Goal: Information Seeking & Learning: Learn about a topic

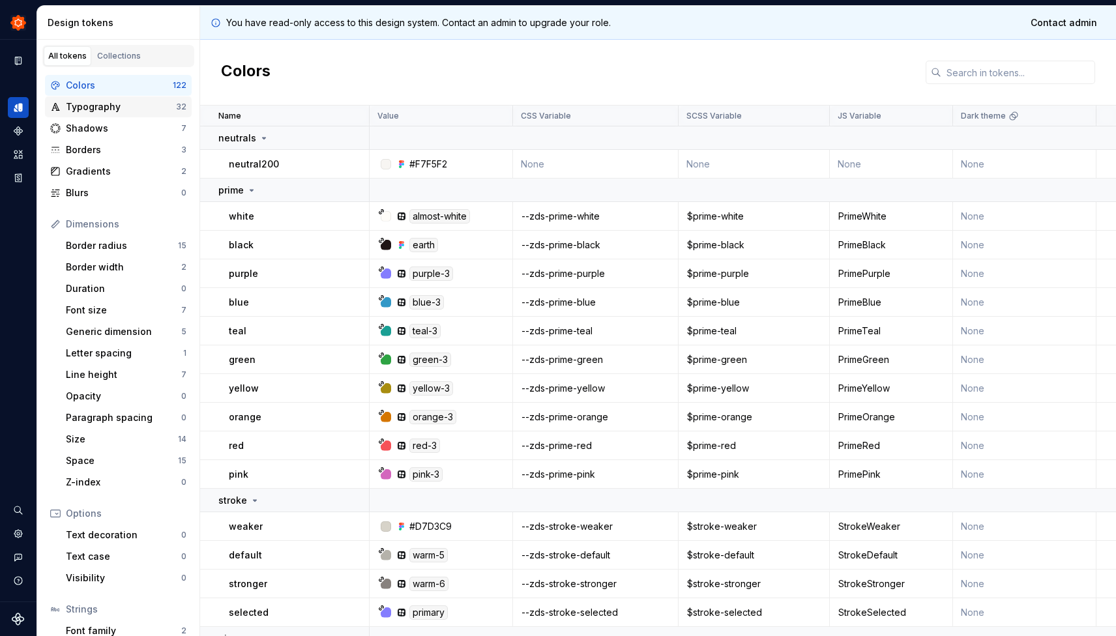
click at [111, 103] on div "Typography" at bounding box center [121, 106] width 110 height 13
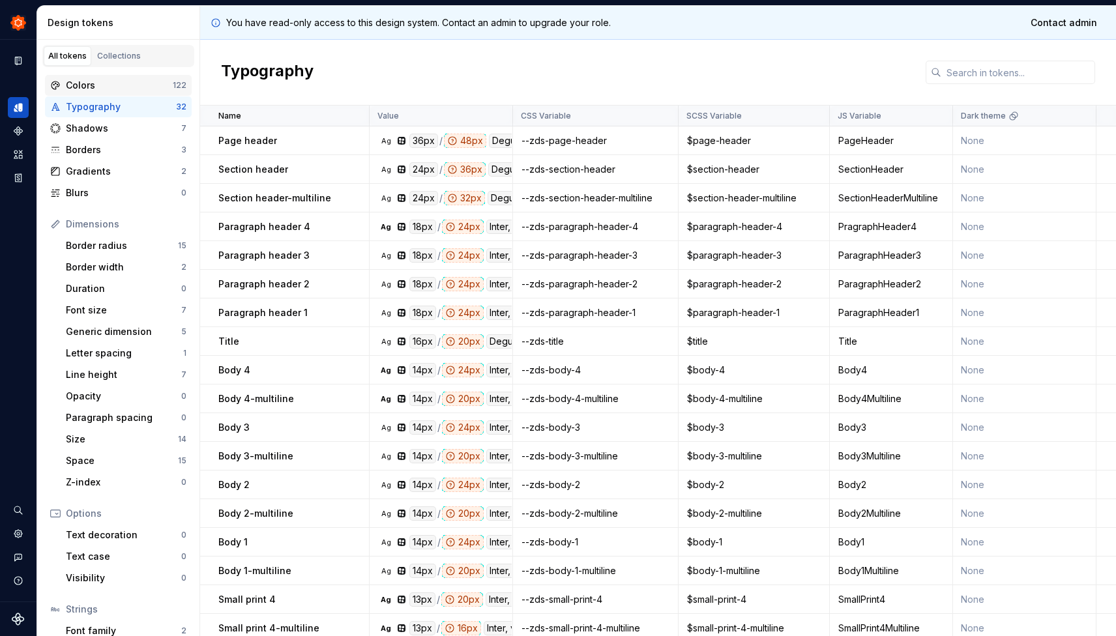
click at [120, 85] on div "Colors" at bounding box center [119, 85] width 107 height 13
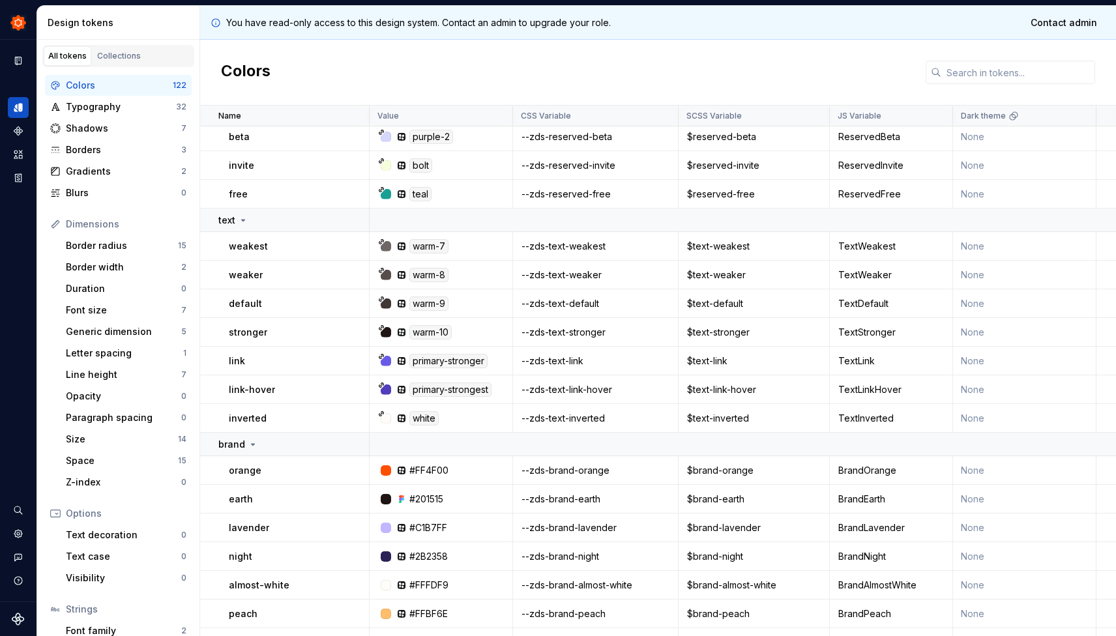
scroll to position [846, 0]
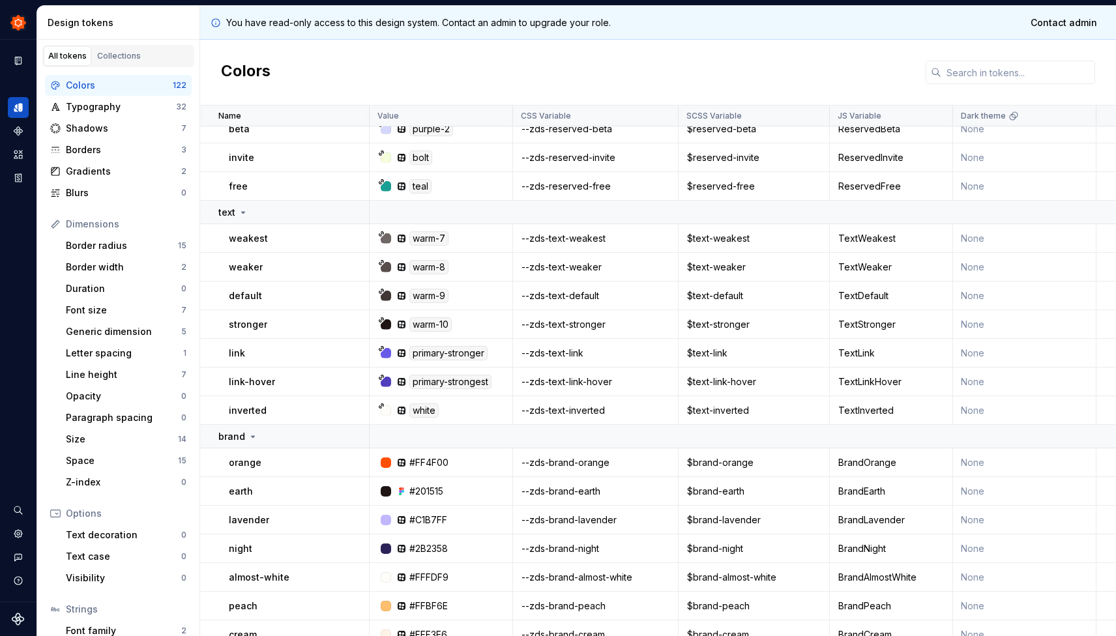
click at [381, 234] on icon at bounding box center [381, 233] width 5 height 5
click at [388, 241] on div at bounding box center [386, 238] width 10 height 10
click at [565, 236] on div "--zds-text-weakest" at bounding box center [596, 238] width 164 height 13
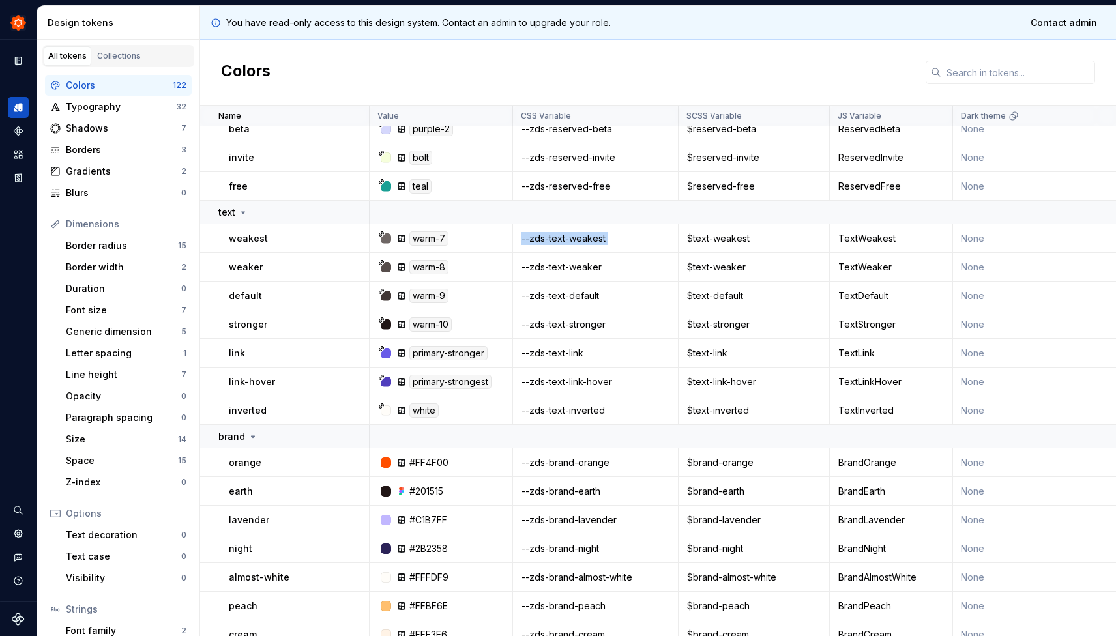
click at [565, 236] on div "--zds-text-weakest" at bounding box center [596, 238] width 164 height 13
click at [445, 241] on div "warm-7" at bounding box center [428, 238] width 39 height 14
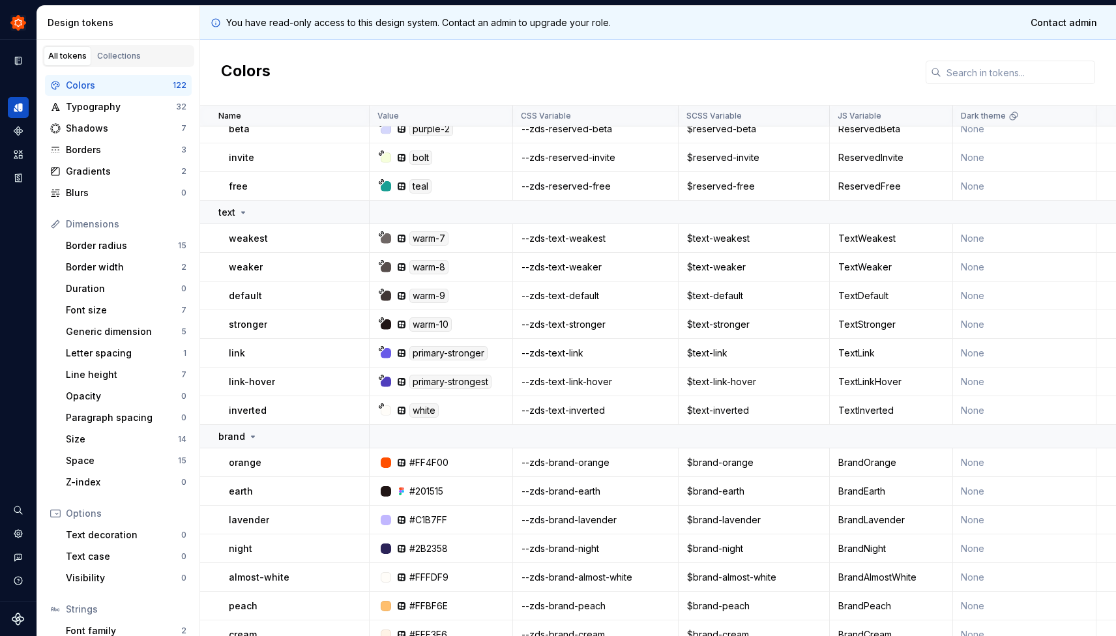
click at [381, 234] on icon at bounding box center [381, 234] width 7 height 7
click at [291, 235] on div "weakest" at bounding box center [298, 238] width 139 height 13
click at [387, 237] on div at bounding box center [386, 238] width 10 height 10
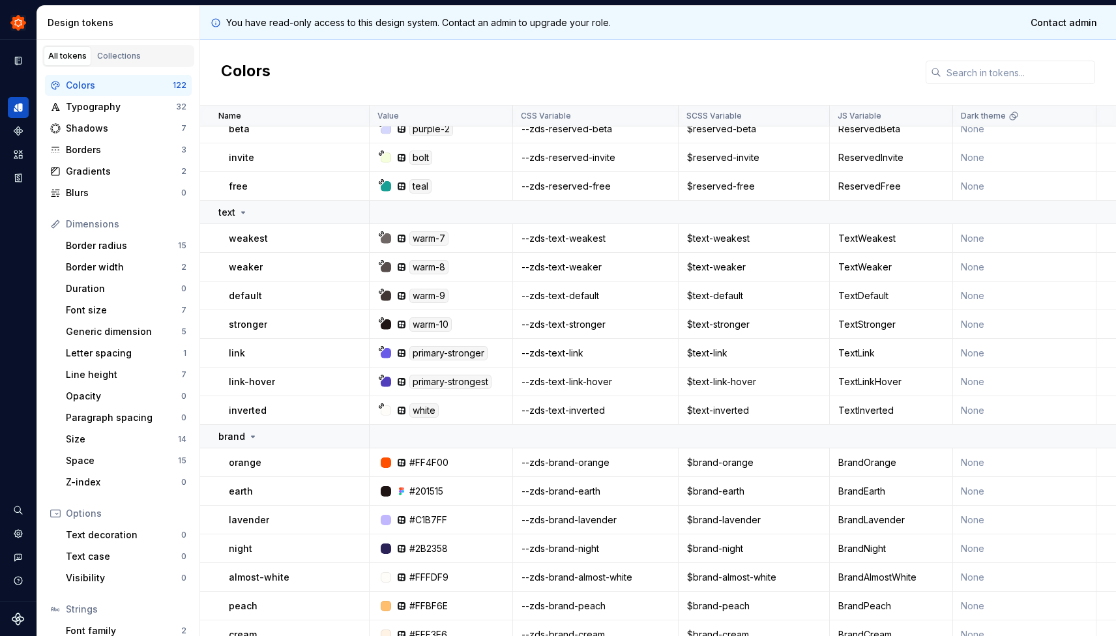
click at [387, 237] on div at bounding box center [386, 238] width 10 height 10
click at [430, 236] on div "warm-7" at bounding box center [428, 238] width 39 height 14
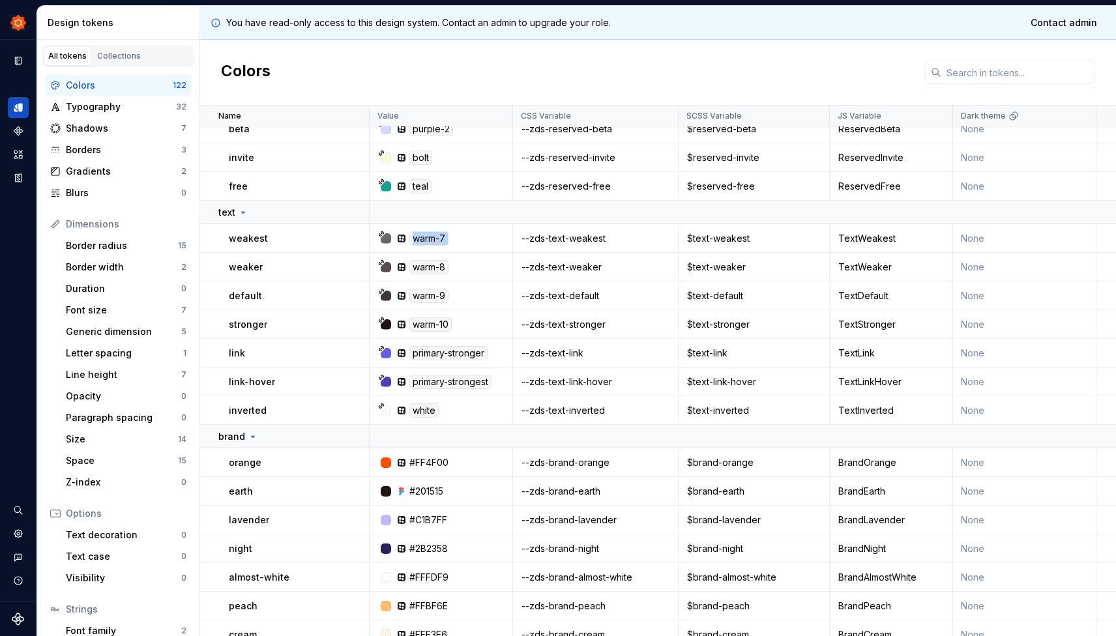
click at [499, 233] on div "warm-7" at bounding box center [445, 238] width 134 height 14
click at [381, 232] on icon at bounding box center [381, 234] width 7 height 7
click at [89, 102] on div "Typography" at bounding box center [121, 106] width 110 height 13
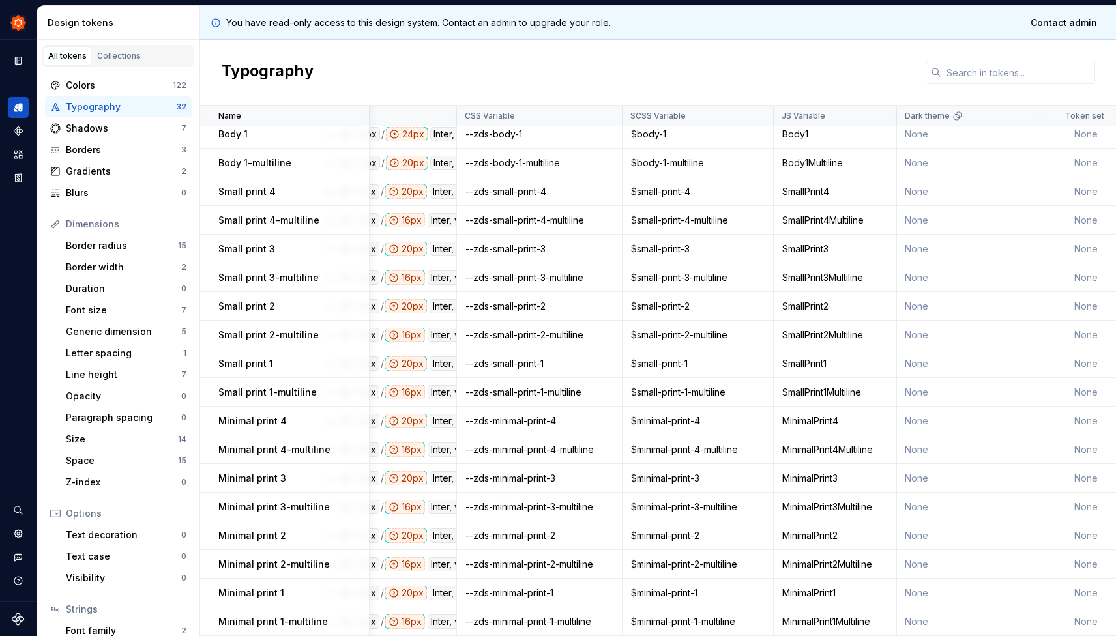
scroll to position [408, 0]
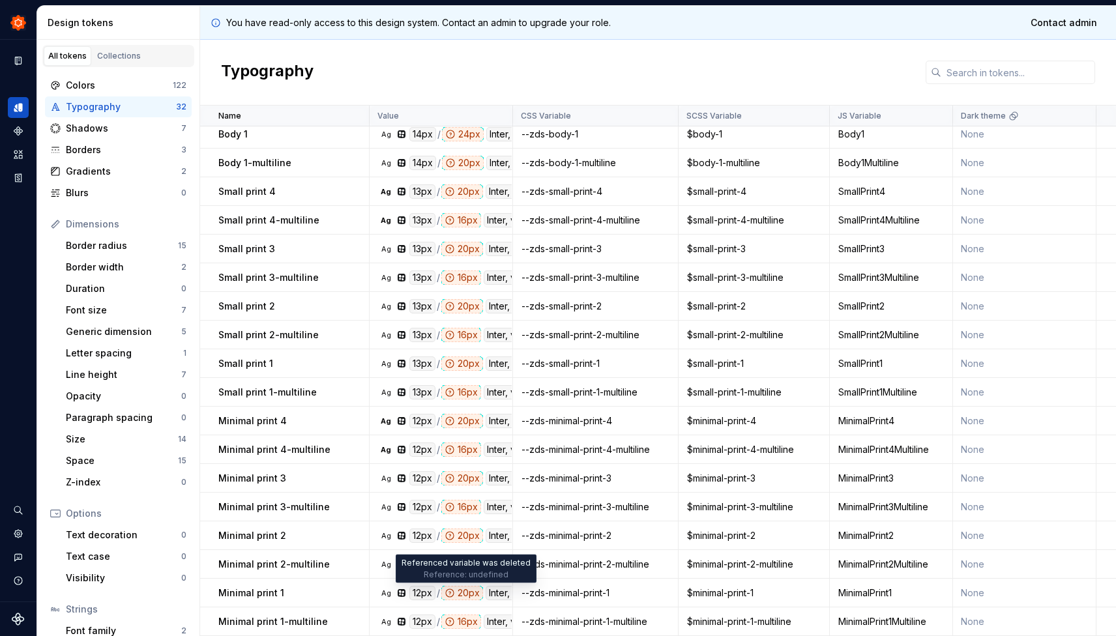
click at [457, 593] on div "20px" at bounding box center [462, 593] width 42 height 14
